Goal: Obtain resource: Download file/media

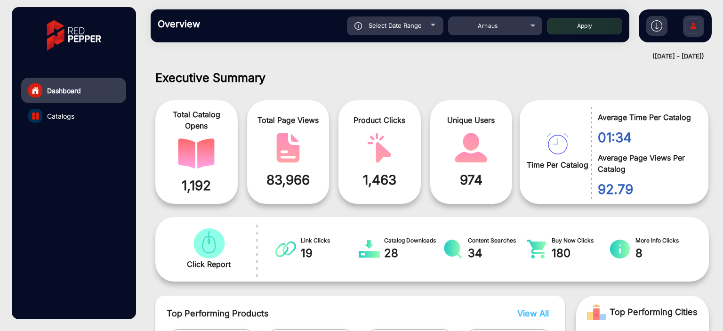
click at [89, 114] on link "Catalogs" at bounding box center [73, 115] width 105 height 25
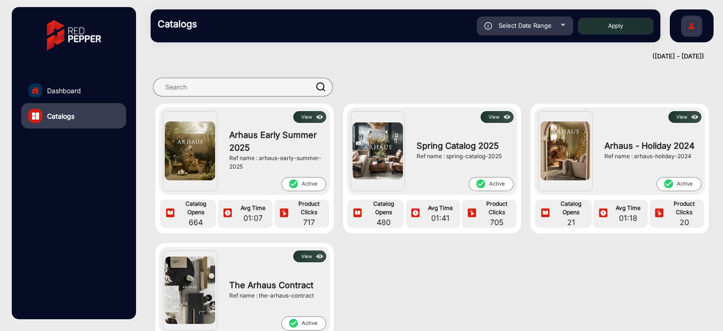
click at [315, 114] on img at bounding box center [319, 117] width 11 height 10
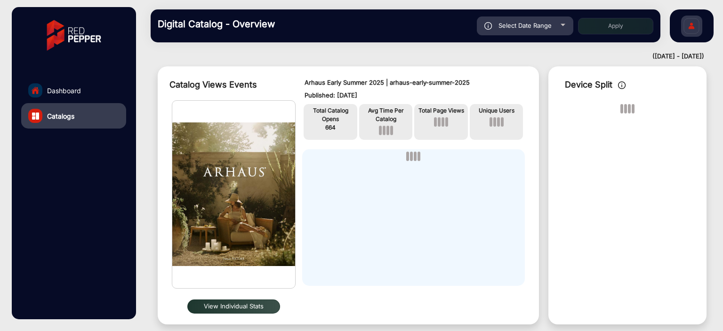
scroll to position [54, 0]
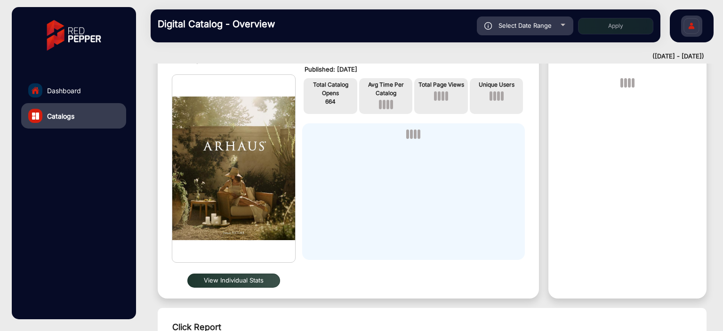
click at [260, 278] on button "View Individual Stats" at bounding box center [233, 280] width 93 height 14
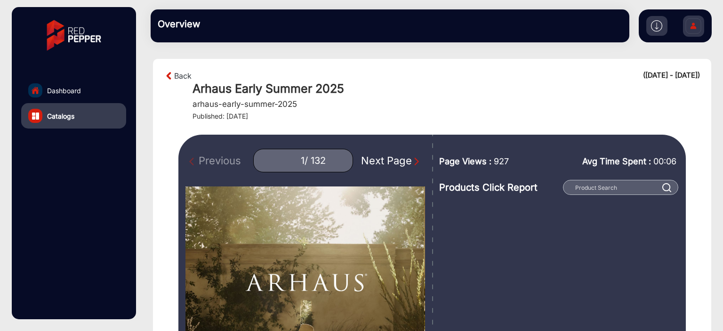
drag, startPoint x: 280, startPoint y: 119, endPoint x: 192, endPoint y: 86, distance: 94.4
click at [192, 86] on div "Back ([DATE] - [DATE]) Arhaus Early Summer 2025 arhaus-early-summer-2025 Publis…" at bounding box center [432, 95] width 536 height 50
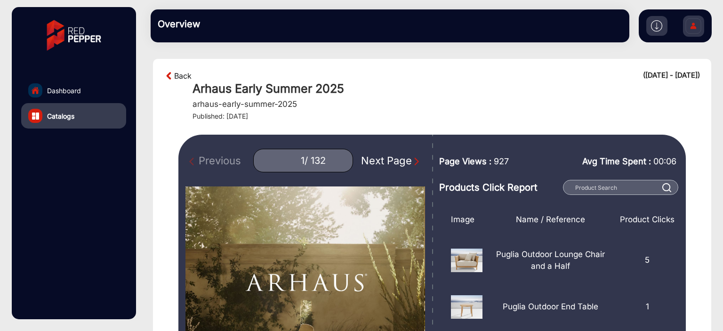
click at [176, 76] on link "Back" at bounding box center [182, 75] width 17 height 11
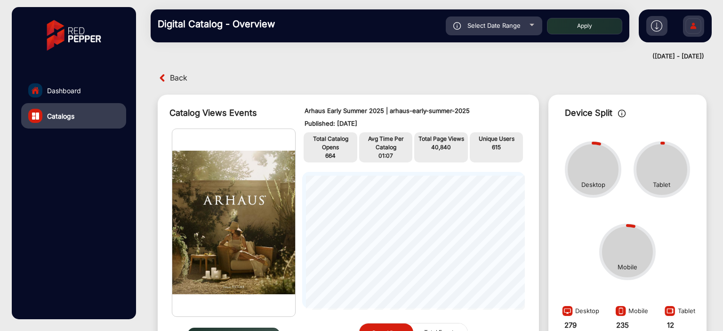
scroll to position [7, 0]
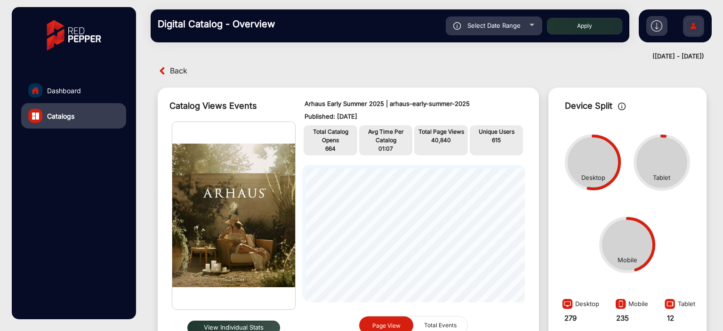
click at [178, 72] on span "Back" at bounding box center [178, 71] width 17 height 15
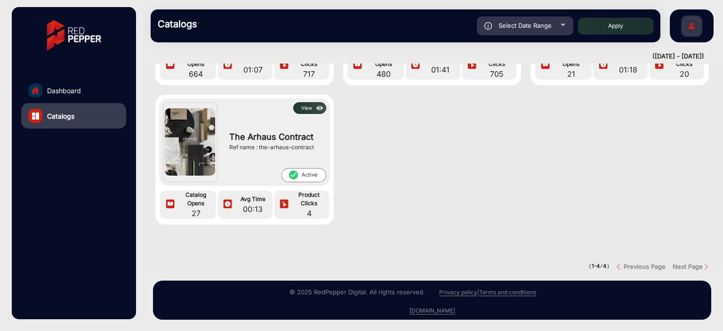
scroll to position [15, 0]
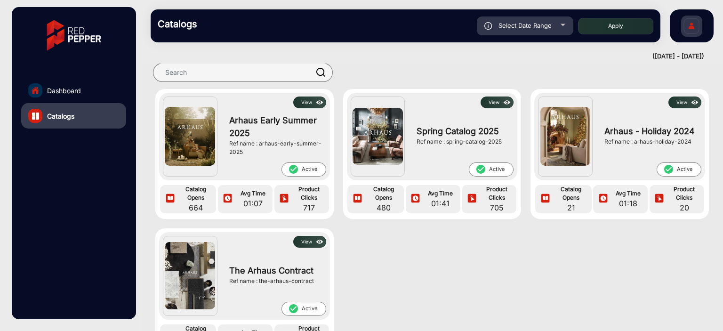
click at [92, 92] on link "Dashboard" at bounding box center [73, 90] width 105 height 25
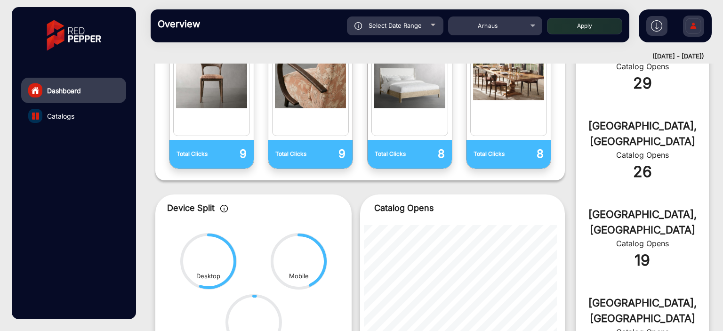
scroll to position [259, 0]
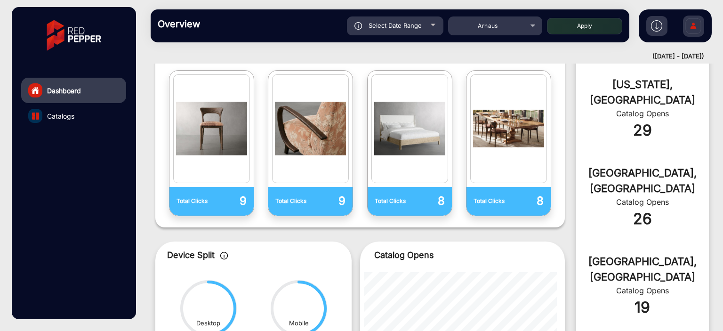
click at [627, 83] on div "[US_STATE], [GEOGRAPHIC_DATA]" at bounding box center [642, 92] width 104 height 31
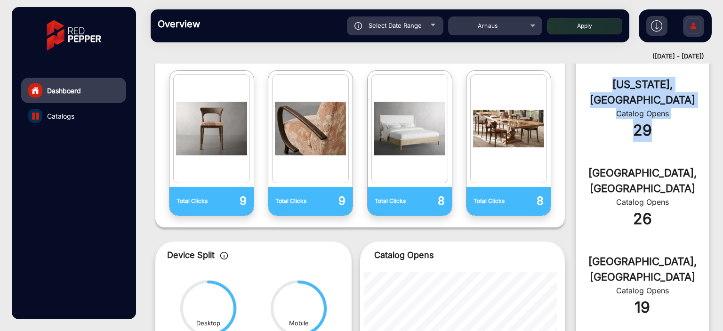
drag, startPoint x: 654, startPoint y: 120, endPoint x: 605, endPoint y: 89, distance: 57.1
click at [605, 89] on div "[US_STATE], [GEOGRAPHIC_DATA] Catalog Opens 29" at bounding box center [642, 114] width 133 height 88
click at [586, 120] on div "[US_STATE], [GEOGRAPHIC_DATA] Catalog Opens 29" at bounding box center [642, 114] width 133 height 88
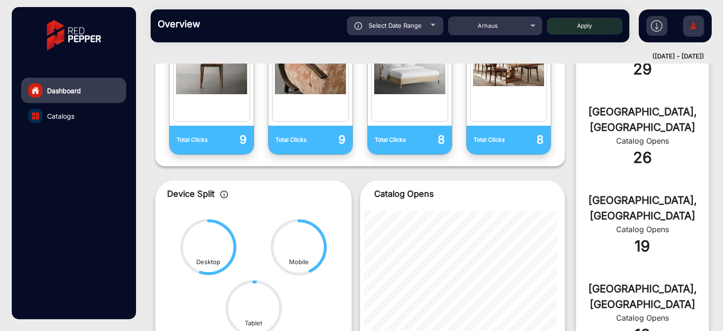
scroll to position [400, 0]
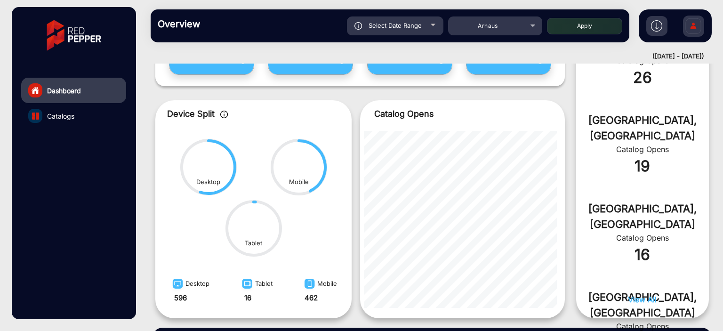
drag, startPoint x: 222, startPoint y: 182, endPoint x: 191, endPoint y: 184, distance: 31.6
click at [191, 184] on circle at bounding box center [209, 167] width 56 height 56
click at [211, 186] on div "Desktop" at bounding box center [208, 181] width 24 height 9
drag, startPoint x: 202, startPoint y: 214, endPoint x: 181, endPoint y: 137, distance: 80.0
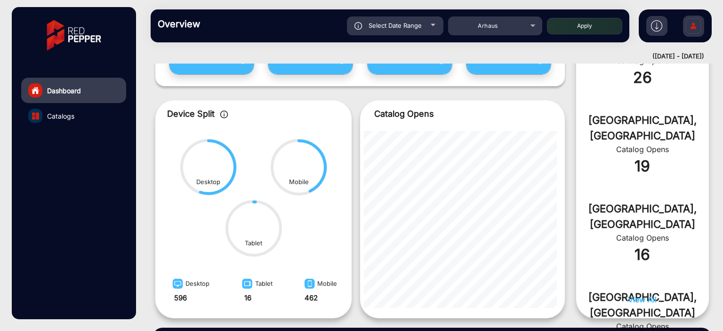
click at [181, 137] on div "Desktop Tablet Mobile" at bounding box center [253, 197] width 196 height 122
click at [68, 125] on div "Catalogs" at bounding box center [60, 130] width 27 height 11
click at [71, 117] on span "Catalogs" at bounding box center [60, 116] width 27 height 10
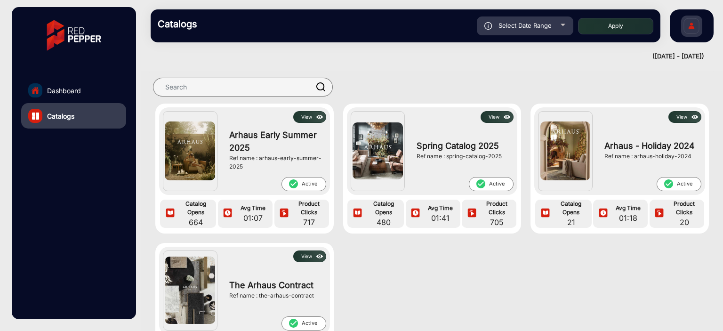
click at [303, 116] on button "View" at bounding box center [309, 117] width 33 height 12
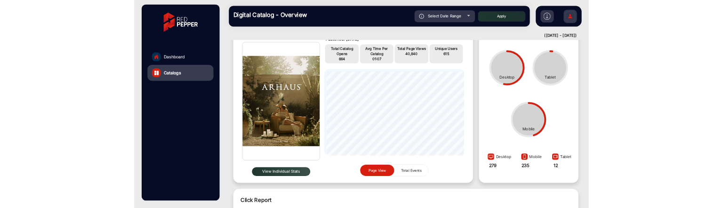
scroll to position [101, 0]
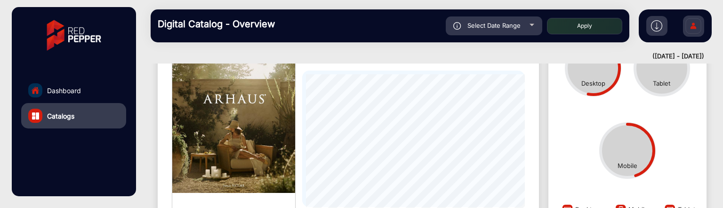
click at [656, 27] on img at bounding box center [656, 25] width 11 height 11
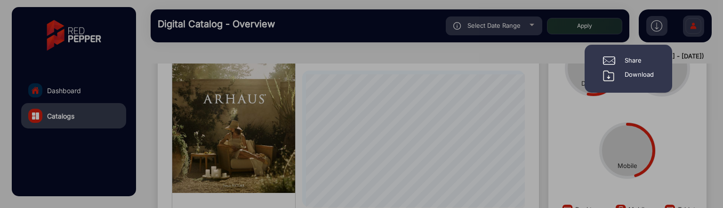
click at [654, 74] on div "Download" at bounding box center [628, 75] width 65 height 11
click at [638, 74] on div "Download" at bounding box center [638, 75] width 29 height 11
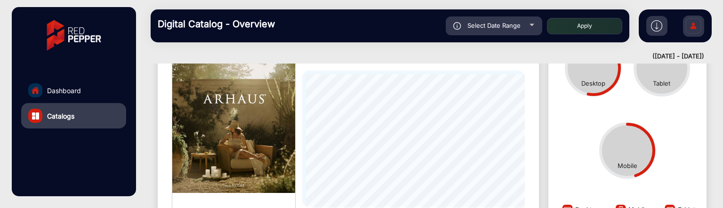
click at [660, 25] on img at bounding box center [656, 25] width 11 height 11
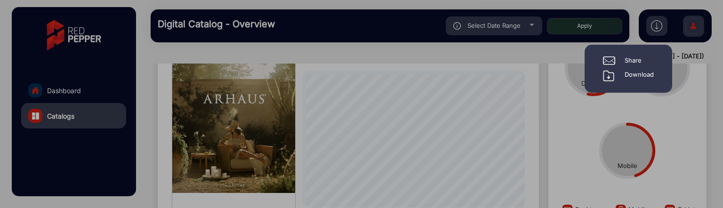
click at [623, 72] on div "Download" at bounding box center [628, 75] width 51 height 11
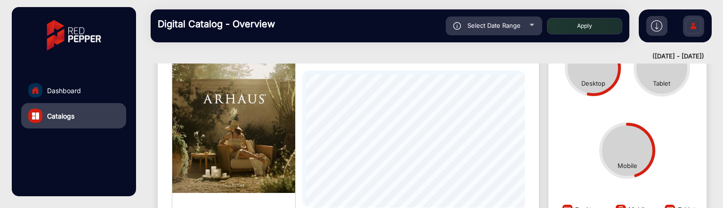
click at [656, 32] on div at bounding box center [656, 26] width 21 height 20
click at [655, 27] on img at bounding box center [656, 25] width 11 height 11
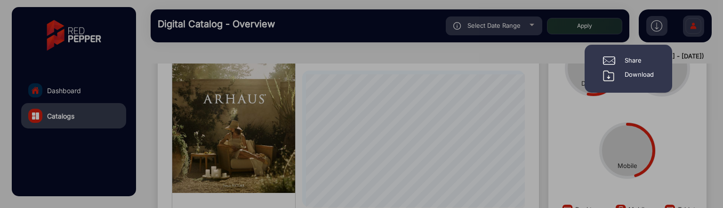
click at [638, 75] on div "Download" at bounding box center [638, 75] width 29 height 11
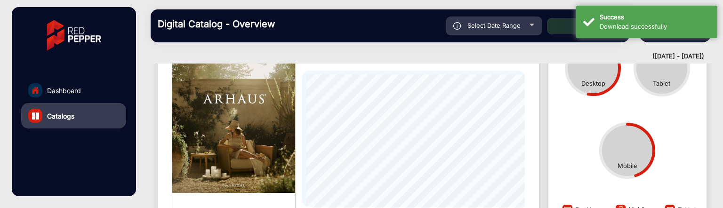
click at [64, 93] on span "Dashboard" at bounding box center [64, 91] width 34 height 10
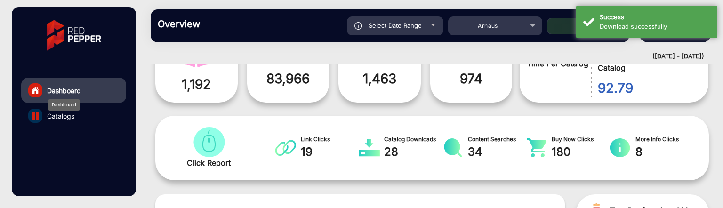
scroll to position [7, 0]
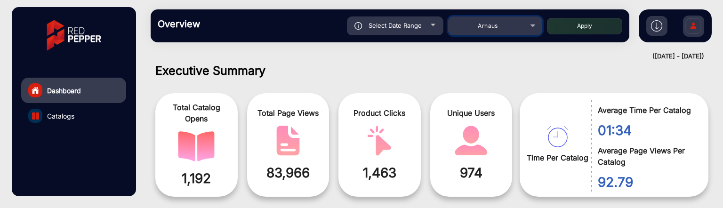
click at [496, 29] on span "Arhaus" at bounding box center [488, 25] width 20 height 7
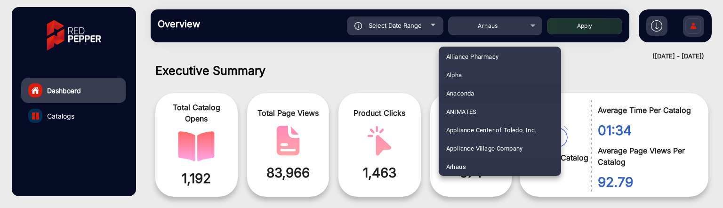
click at [479, 89] on mat-option "Anaconda" at bounding box center [500, 93] width 122 height 18
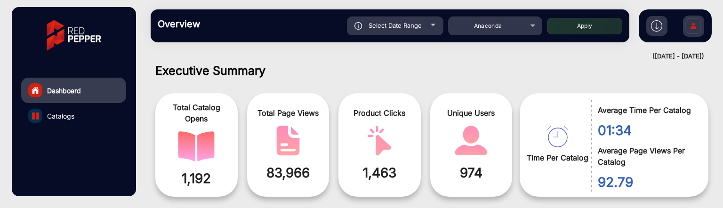
click at [561, 33] on button "Apply" at bounding box center [584, 26] width 75 height 16
type input "[DATE]"
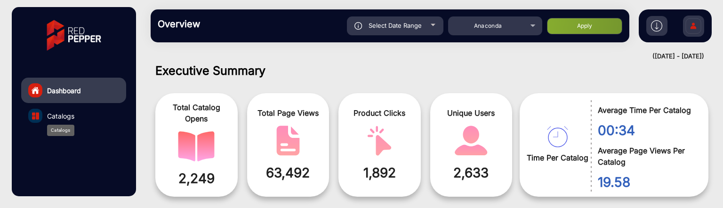
click at [61, 112] on span "Catalogs" at bounding box center [60, 116] width 27 height 10
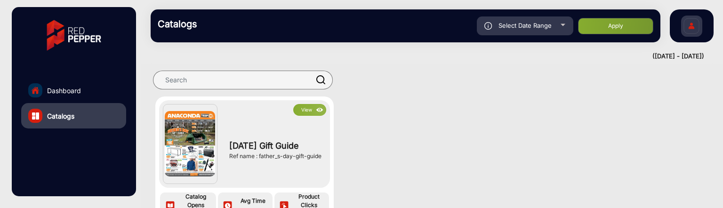
click at [306, 109] on button "View" at bounding box center [309, 110] width 33 height 12
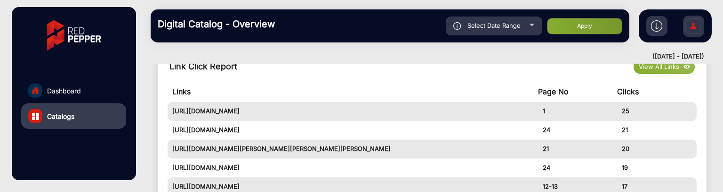
scroll to position [384, 0]
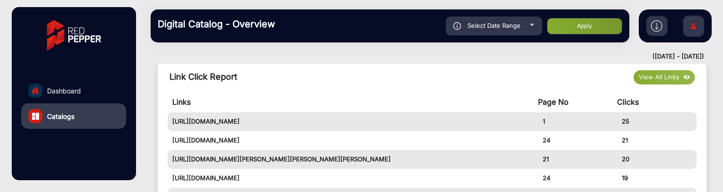
click at [645, 79] on button "View All Links" at bounding box center [663, 77] width 61 height 14
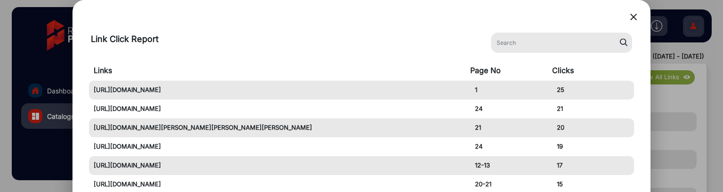
click at [632, 17] on mat-icon "close" at bounding box center [633, 16] width 11 height 11
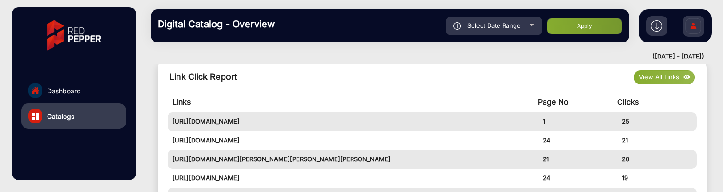
click at [653, 28] on img at bounding box center [656, 25] width 11 height 11
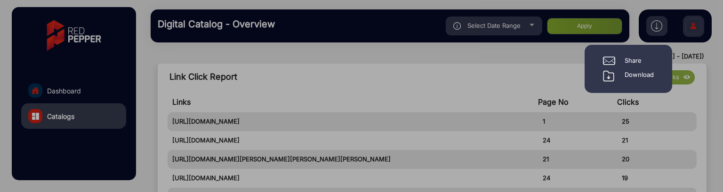
click at [644, 72] on div "Download" at bounding box center [638, 75] width 29 height 11
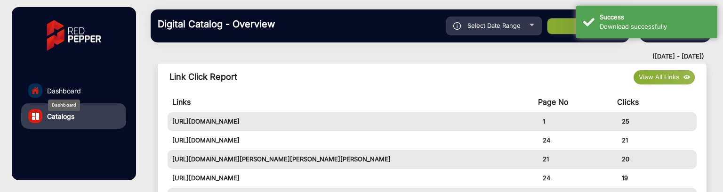
click at [57, 87] on span "Dashboard" at bounding box center [64, 91] width 34 height 10
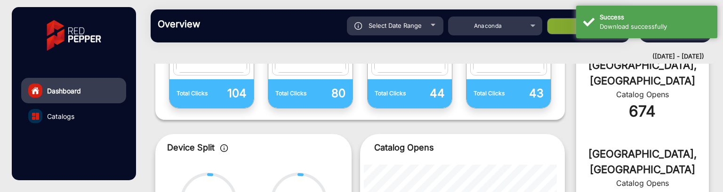
scroll to position [7, 0]
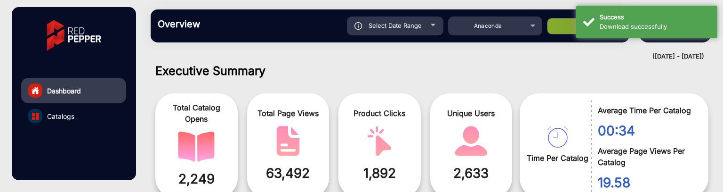
click at [429, 28] on div "Select Date Range" at bounding box center [395, 25] width 96 height 19
type input "[DATE]"
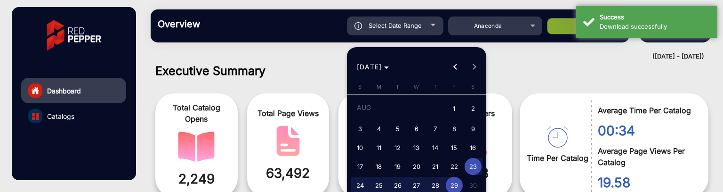
click at [452, 107] on span "1" at bounding box center [454, 108] width 17 height 19
type input "[DATE]"
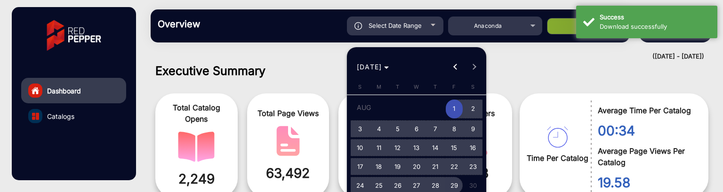
click at [452, 182] on span "29" at bounding box center [454, 184] width 17 height 17
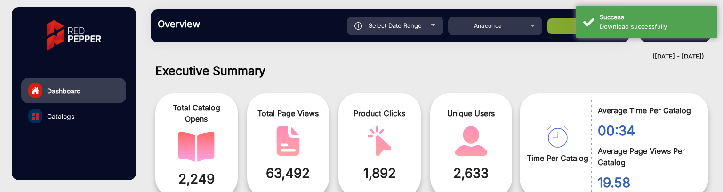
type input "[DATE]"
click at [555, 29] on button "Apply" at bounding box center [584, 26] width 75 height 16
type input "[DATE]"
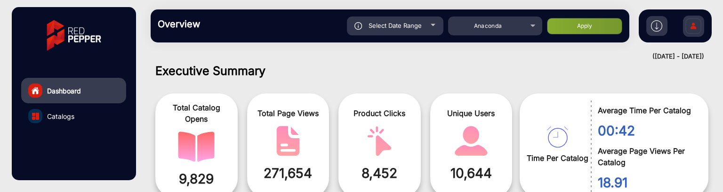
click at [77, 113] on link "Catalogs" at bounding box center [73, 115] width 105 height 25
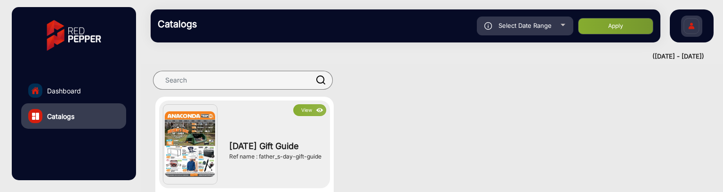
click at [301, 106] on button "View" at bounding box center [309, 110] width 33 height 12
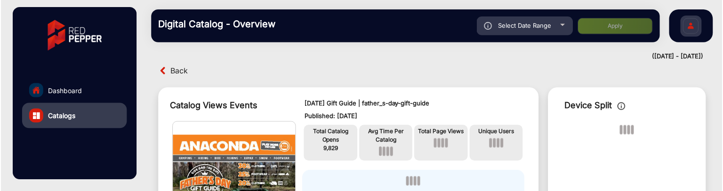
scroll to position [7, 0]
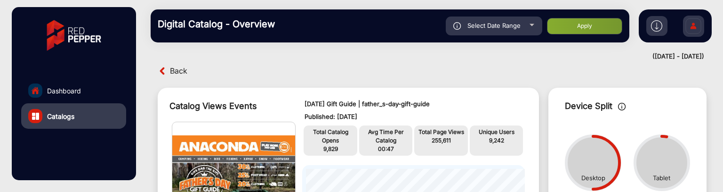
click at [662, 29] on img at bounding box center [656, 25] width 11 height 11
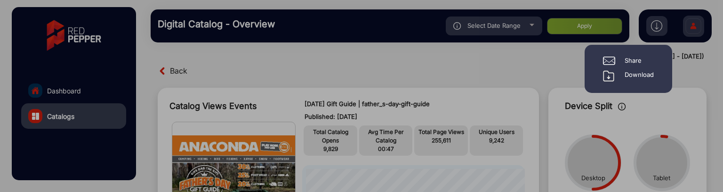
click at [647, 74] on div "Download" at bounding box center [638, 75] width 29 height 11
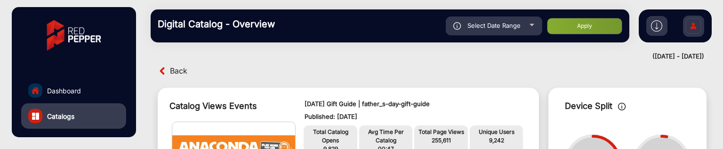
drag, startPoint x: 381, startPoint y: 48, endPoint x: 473, endPoint y: 25, distance: 95.6
click at [389, 49] on div "Digital Catalog - Overview Select Date Range [DATE] [DATE] – [DATE] [DATE] Anac…" at bounding box center [432, 26] width 582 height 52
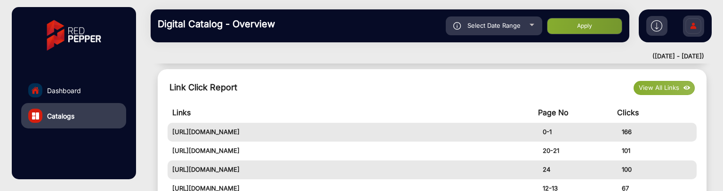
scroll to position [384, 0]
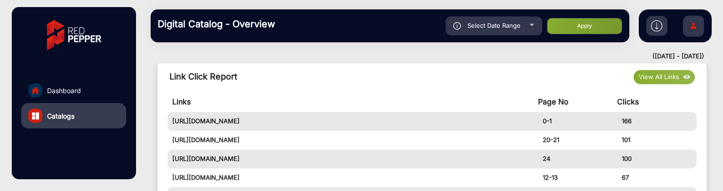
click at [638, 77] on button "View All Links" at bounding box center [663, 77] width 61 height 14
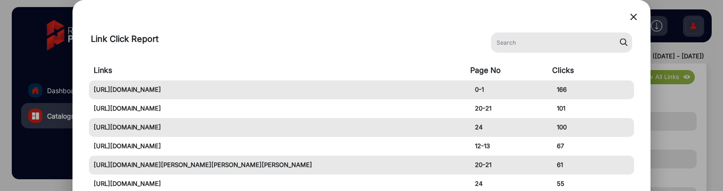
click at [630, 14] on mat-icon "close" at bounding box center [633, 16] width 11 height 11
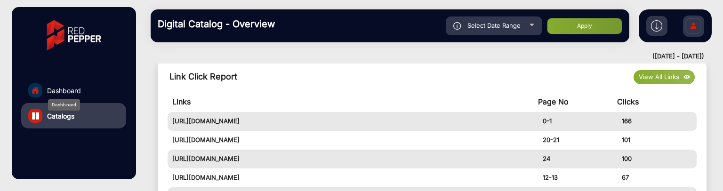
click at [73, 90] on span "Dashboard" at bounding box center [64, 91] width 34 height 10
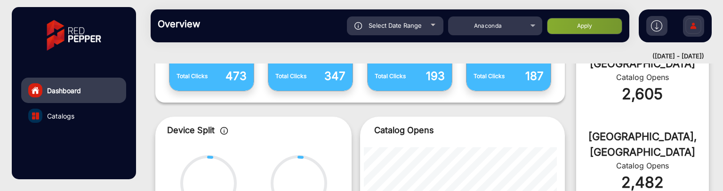
scroll to position [7, 0]
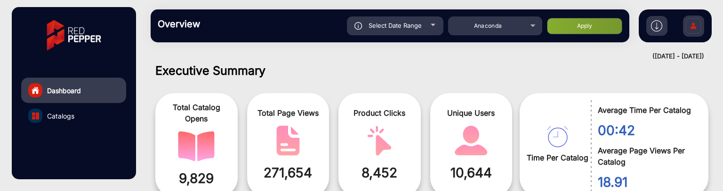
click at [411, 33] on div "Select Date Range" at bounding box center [395, 25] width 96 height 19
type input "[DATE]"
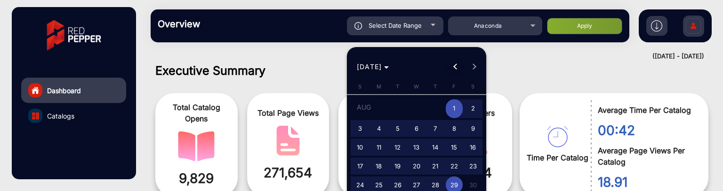
click at [460, 64] on span "Previous month" at bounding box center [455, 66] width 19 height 19
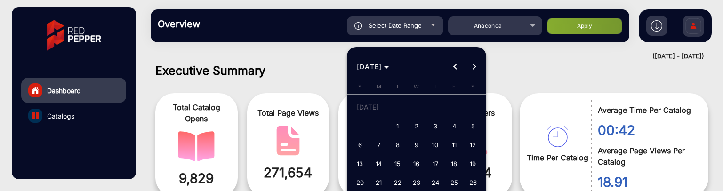
click at [403, 128] on span "1" at bounding box center [397, 126] width 17 height 17
type input "[DATE]"
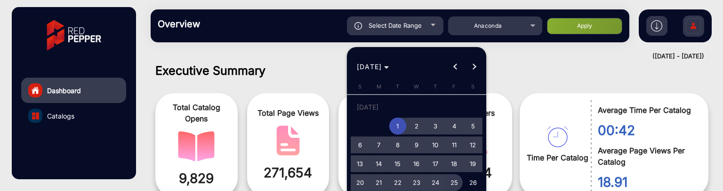
click at [447, 181] on span "25" at bounding box center [454, 182] width 17 height 17
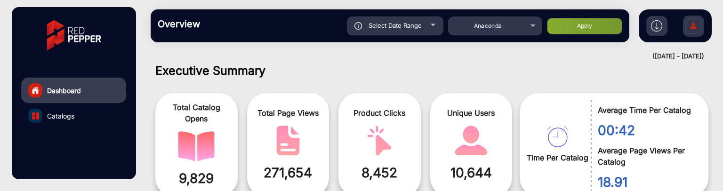
type input "[DATE]"
click at [574, 25] on button "Apply" at bounding box center [584, 26] width 75 height 16
type input "[DATE]"
click at [80, 116] on link "Catalogs" at bounding box center [73, 115] width 105 height 25
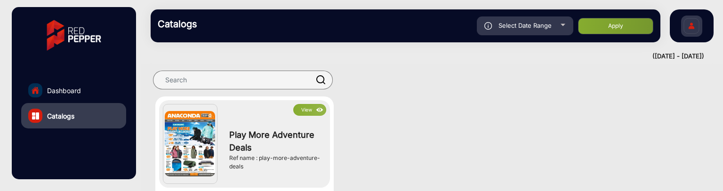
click at [299, 109] on button "View" at bounding box center [309, 110] width 33 height 12
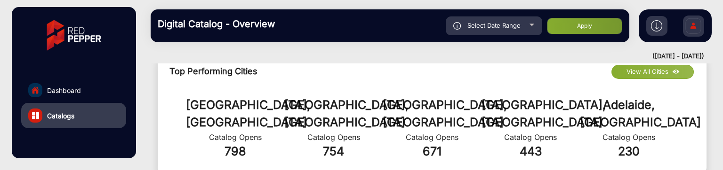
scroll to position [384, 0]
